Goal: Task Accomplishment & Management: Use online tool/utility

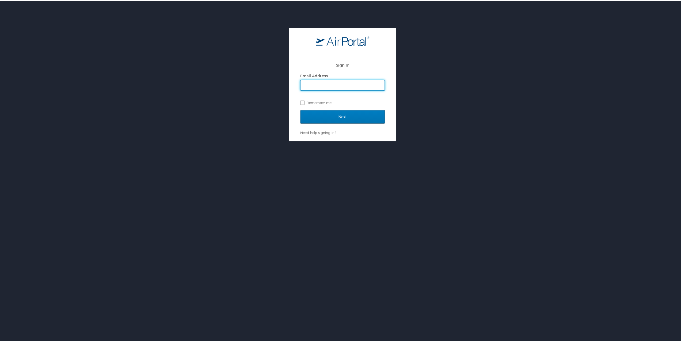
type input "autumnquinn@datamachines.com"
click at [321, 112] on input "Next" at bounding box center [342, 115] width 85 height 13
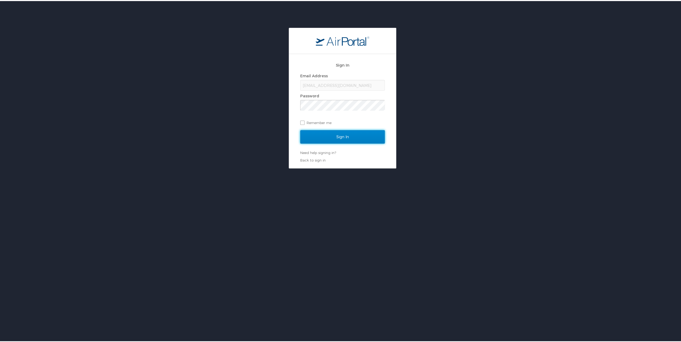
click at [341, 133] on input "Sign In" at bounding box center [342, 135] width 85 height 13
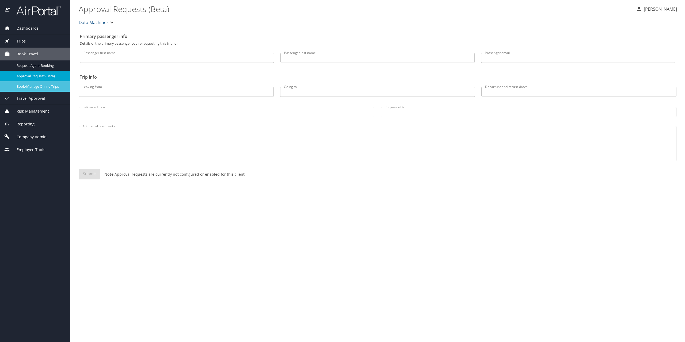
click at [37, 85] on span "Book/Manage Online Trips" at bounding box center [40, 86] width 47 height 5
